Goal: Task Accomplishment & Management: Manage account settings

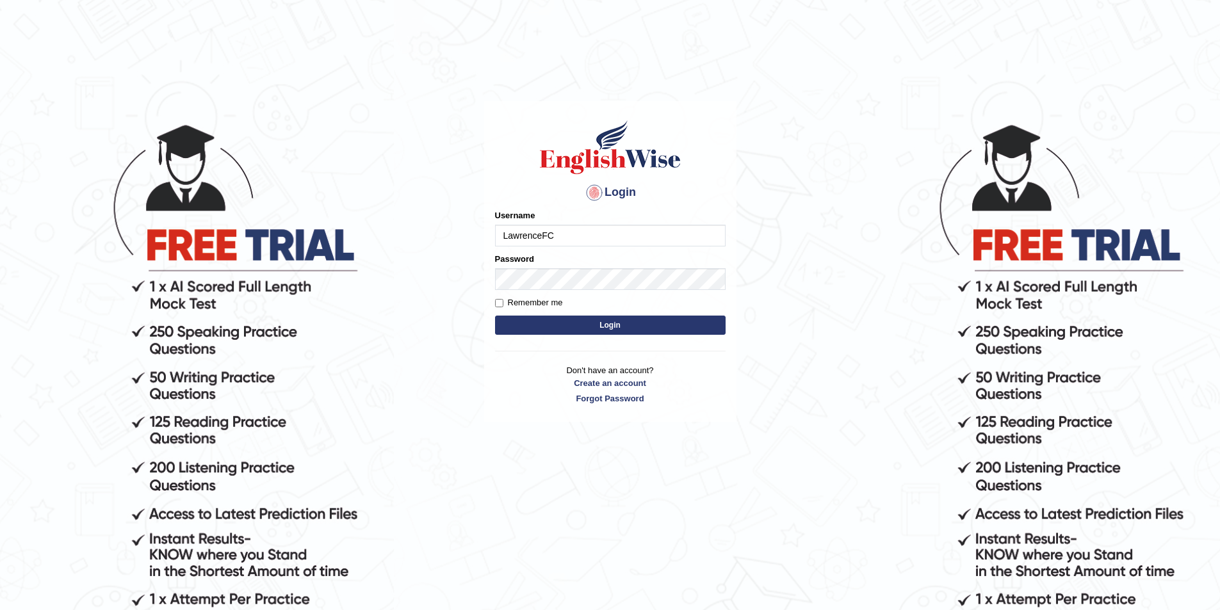
type input "LawrenceFC"
click at [544, 303] on label "Remember me" at bounding box center [529, 302] width 68 height 13
click at [503, 303] on input "Remember me" at bounding box center [499, 303] width 8 height 8
checkbox input "true"
click at [553, 325] on button "Login" at bounding box center [610, 325] width 231 height 19
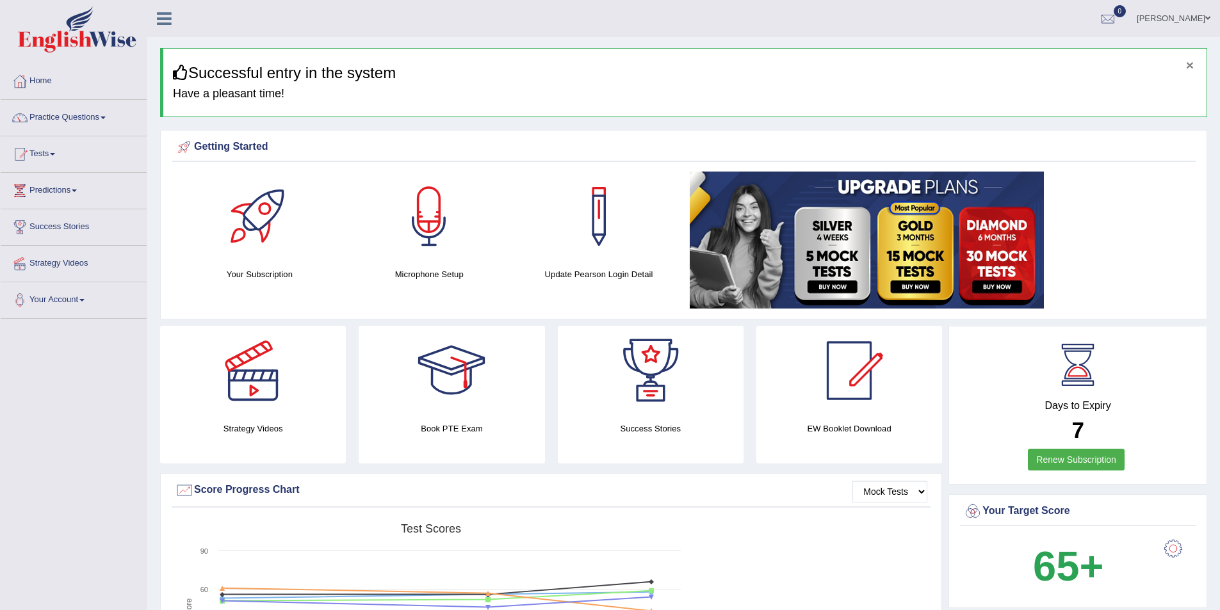
click at [1188, 66] on button "×" at bounding box center [1190, 64] width 8 height 13
